Goal: Check status: Check status

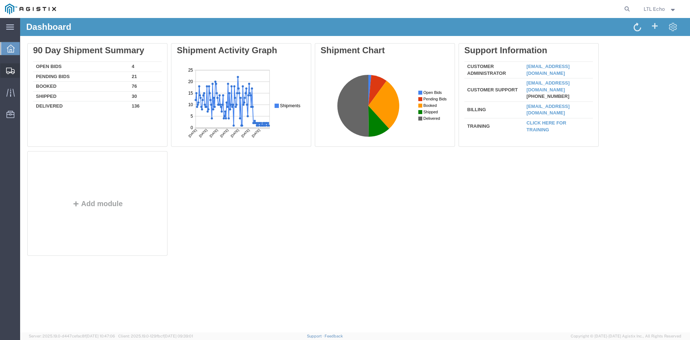
click at [8, 70] on icon at bounding box center [10, 71] width 9 height 6
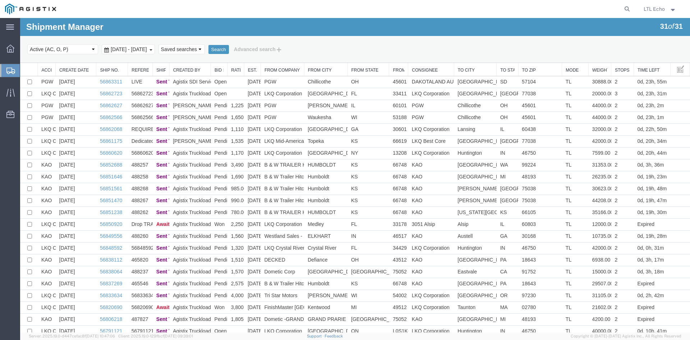
drag, startPoint x: 243, startPoint y: 66, endPoint x: 278, endPoint y: 68, distance: 34.9
click at [278, 68] on div "Account Create Date Ship No. Reference Ship Status Created By Bid Status Rate E…" at bounding box center [355, 253] width 670 height 381
drag, startPoint x: 243, startPoint y: 66, endPoint x: 263, endPoint y: 67, distance: 20.5
click at [263, 67] on div "Account Create Date Ship No. Reference Ship Status Created By Bid Status Rate E…" at bounding box center [355, 253] width 670 height 381
click at [234, 106] on td "1,225.00" at bounding box center [236, 106] width 17 height 12
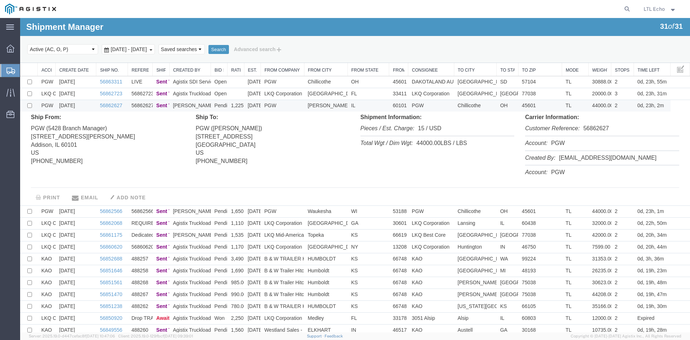
click at [115, 118] on div "Ship From: PGW (5428 Branch Manager) [STREET_ADDRESS][PERSON_NAME] [PHONE_NUMBE…" at bounding box center [108, 142] width 165 height 59
click at [109, 104] on link "56862627" at bounding box center [111, 105] width 22 height 6
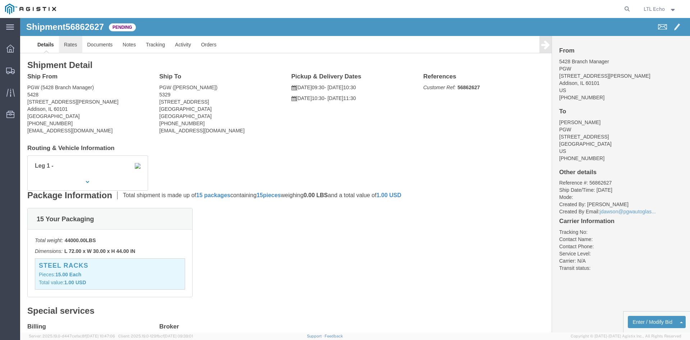
click link "Rates"
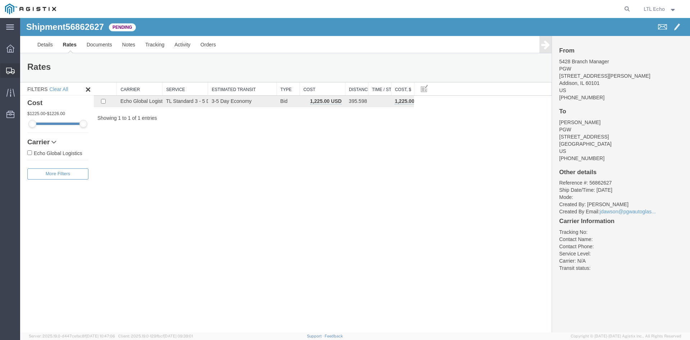
click at [11, 72] on icon at bounding box center [10, 71] width 9 height 6
